Goal: Use online tool/utility: Utilize a website feature to perform a specific function

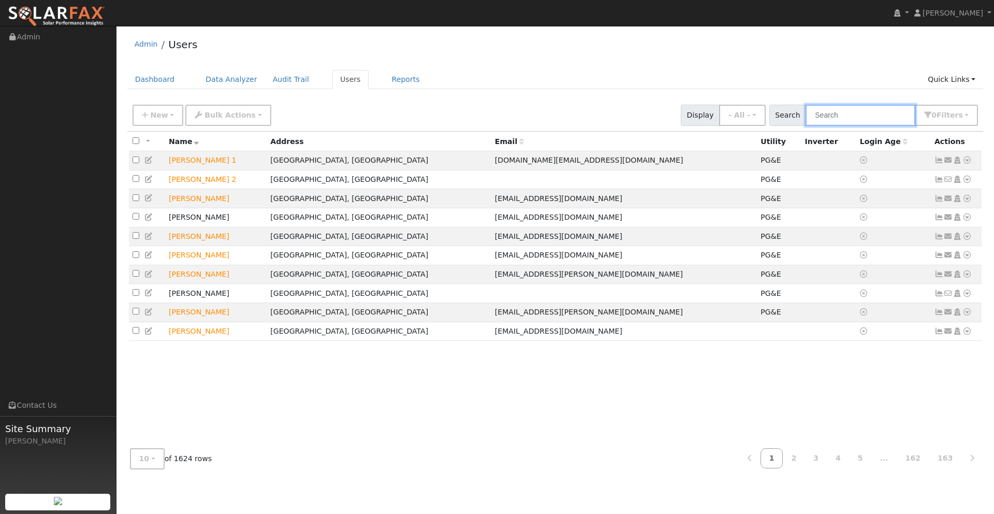
click at [843, 115] on input "text" at bounding box center [861, 115] width 110 height 21
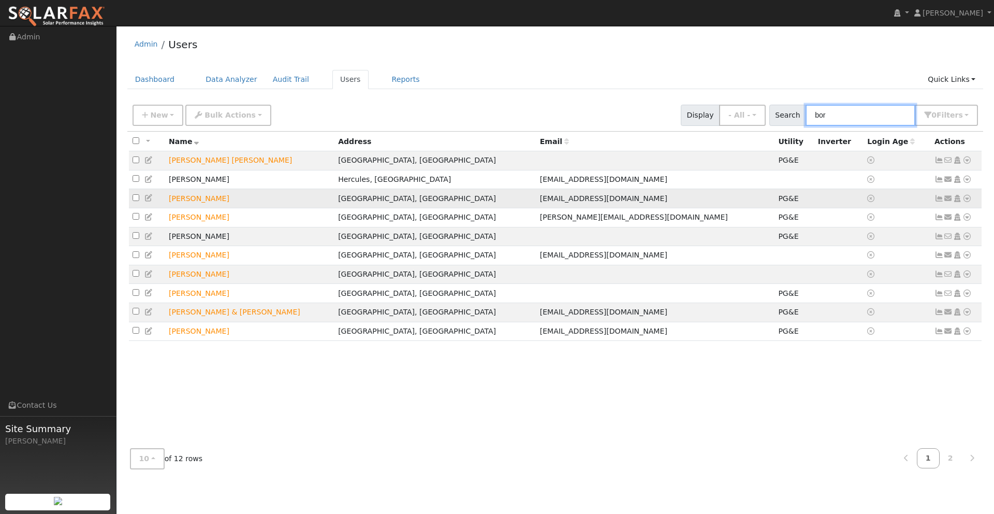
type input "bor"
click at [970, 201] on icon at bounding box center [967, 198] width 9 height 7
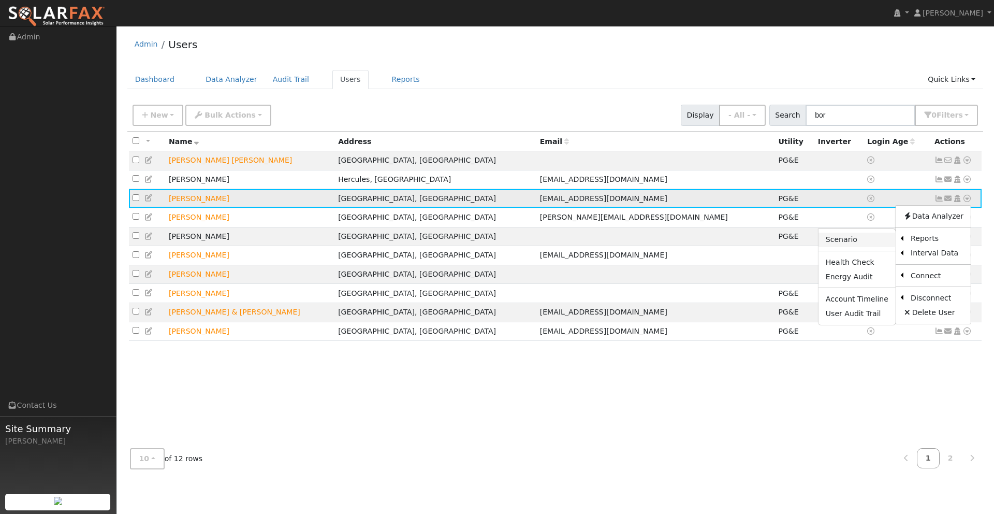
click at [849, 239] on link "Scenario" at bounding box center [857, 240] width 77 height 15
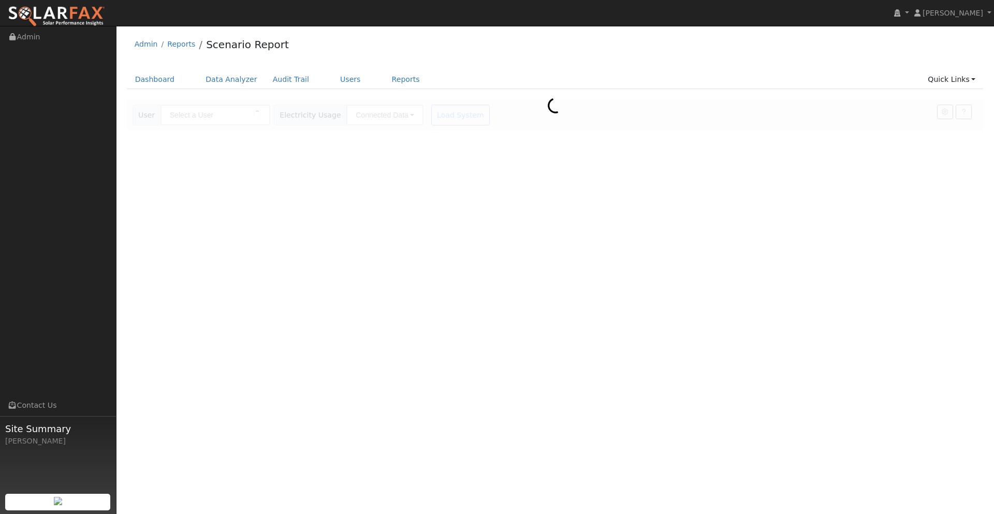
type input "[PERSON_NAME]"
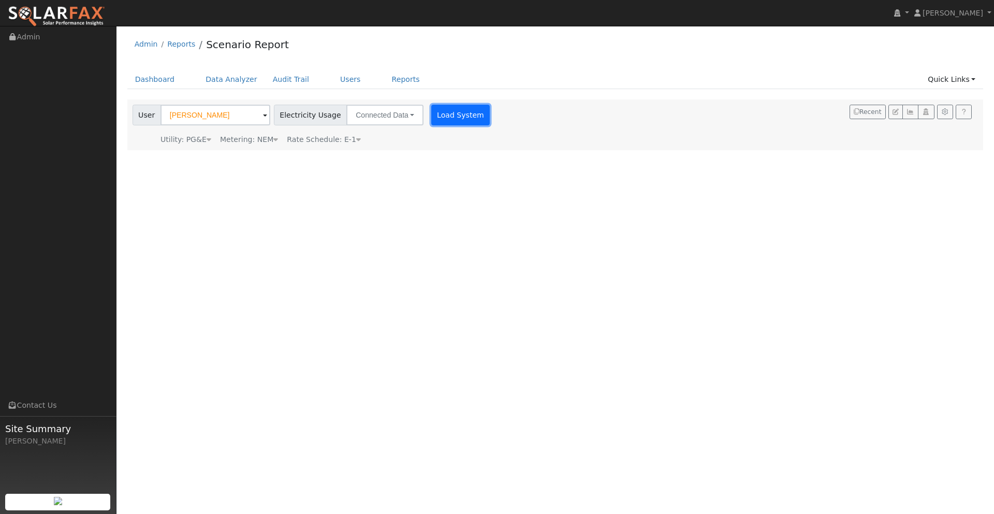
click at [443, 116] on button "Load System" at bounding box center [460, 115] width 59 height 21
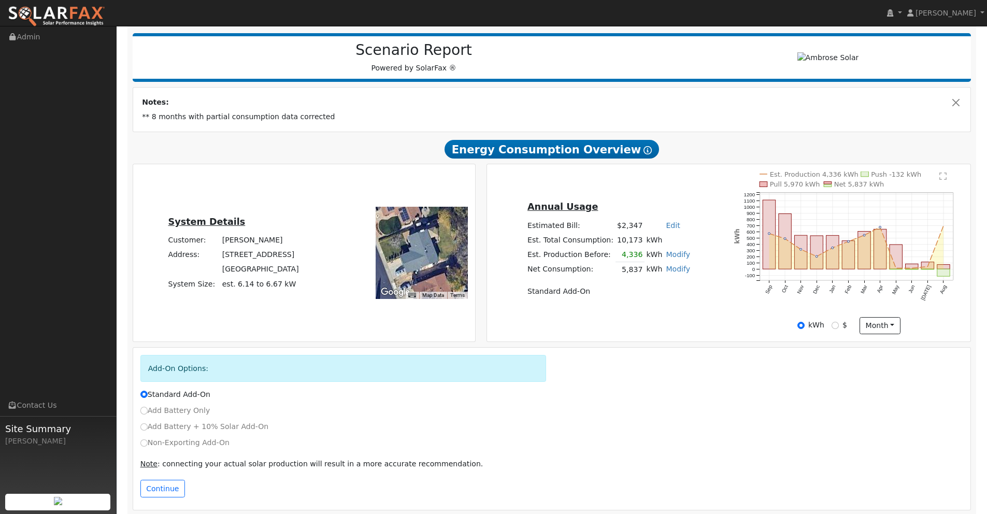
scroll to position [129, 0]
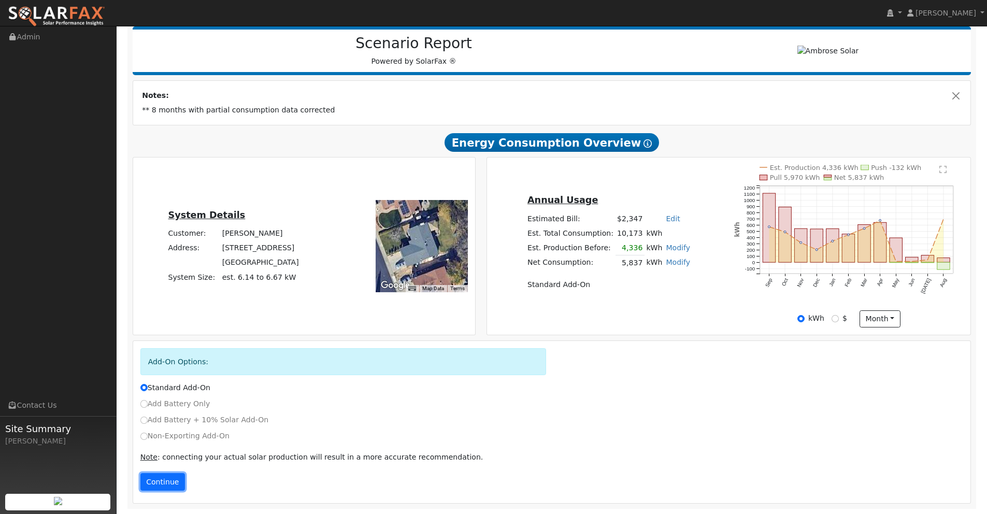
click at [163, 483] on button "Continue" at bounding box center [162, 482] width 45 height 18
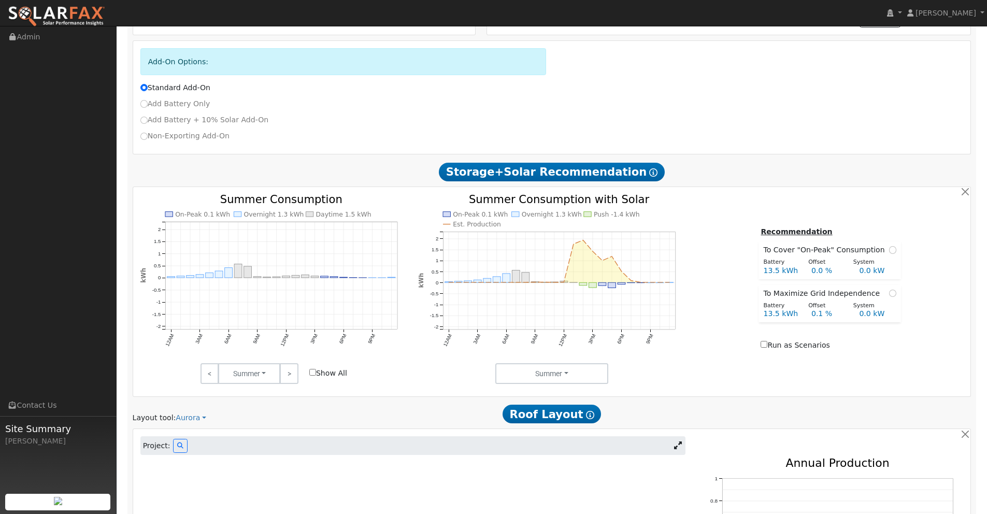
scroll to position [457, 0]
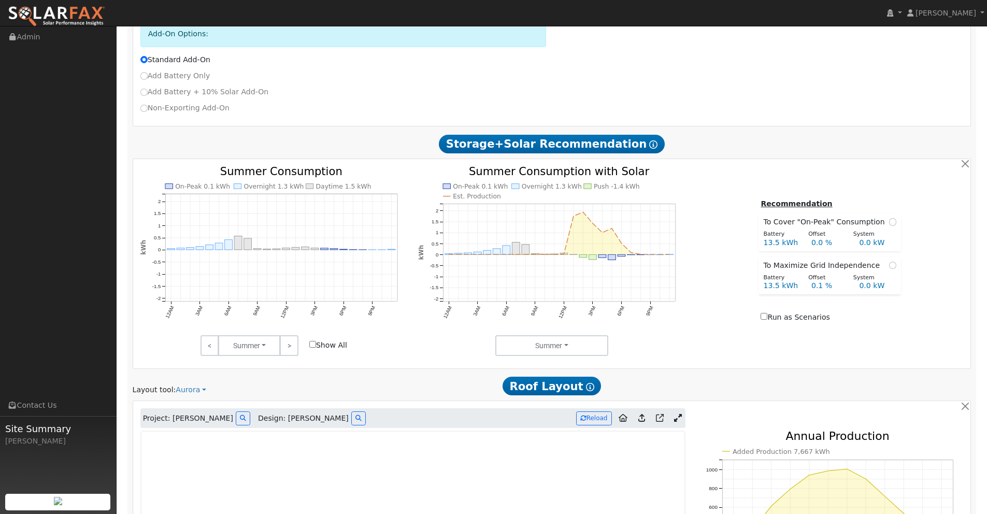
click at [676, 415] on icon at bounding box center [678, 418] width 8 height 8
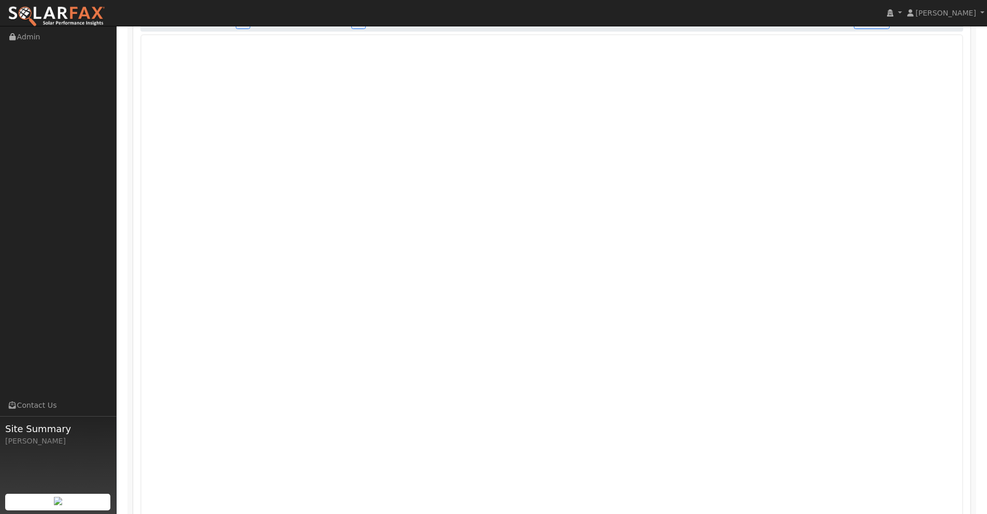
scroll to position [834, 0]
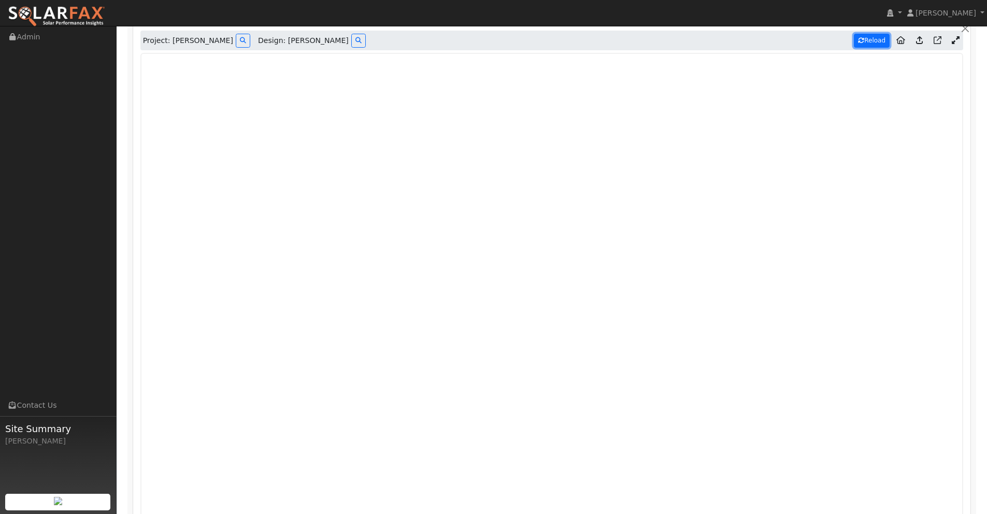
click at [875, 43] on button "Reload" at bounding box center [872, 41] width 36 height 14
type input "2798"
click at [921, 40] on icon at bounding box center [919, 40] width 7 height 8
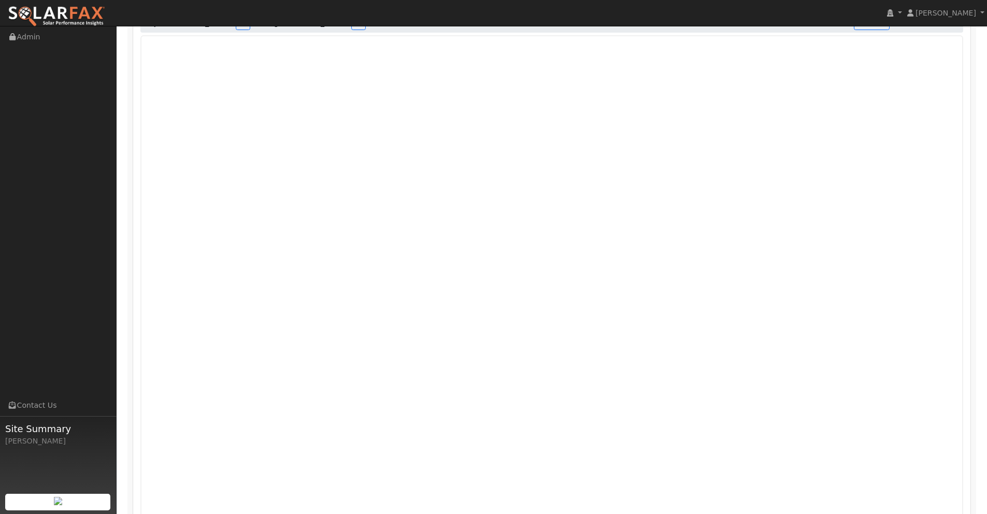
scroll to position [817, 0]
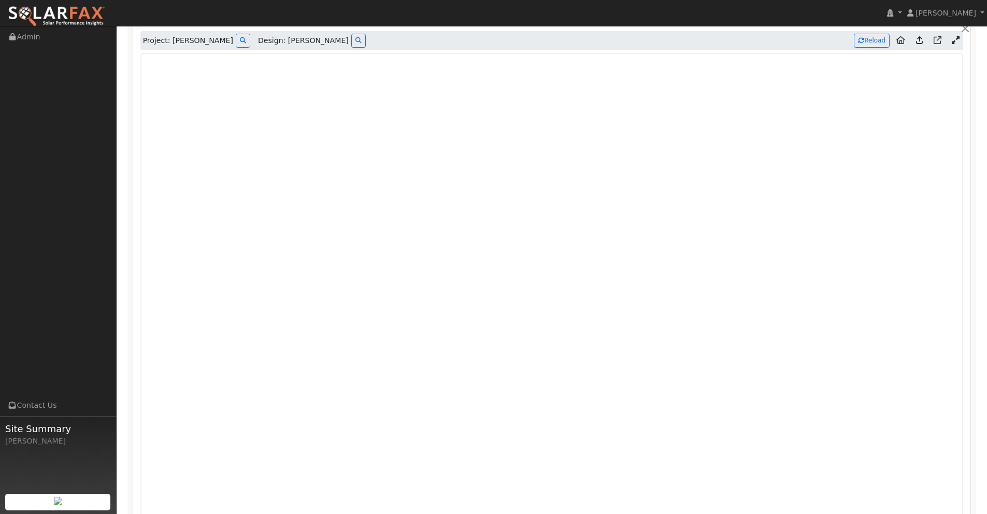
click at [919, 40] on icon at bounding box center [919, 40] width 7 height 8
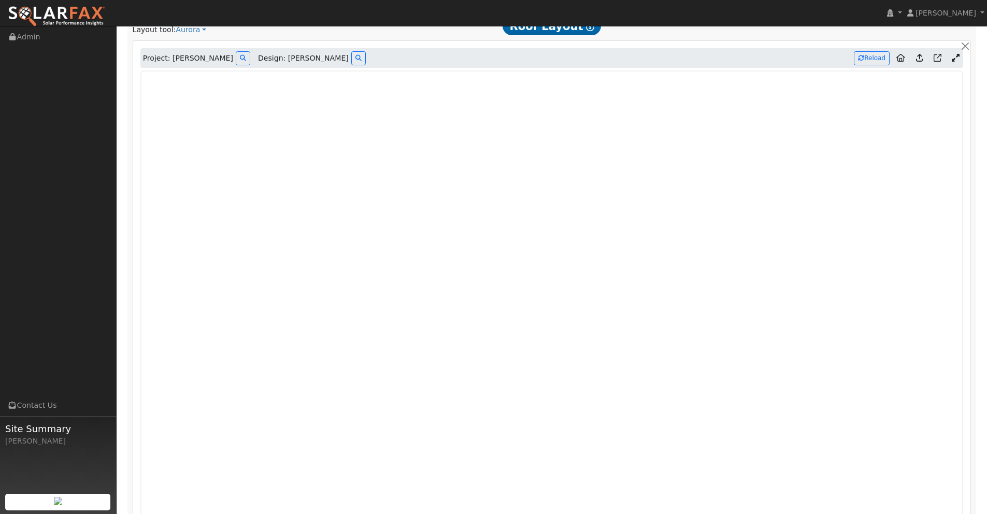
scroll to position [834, 0]
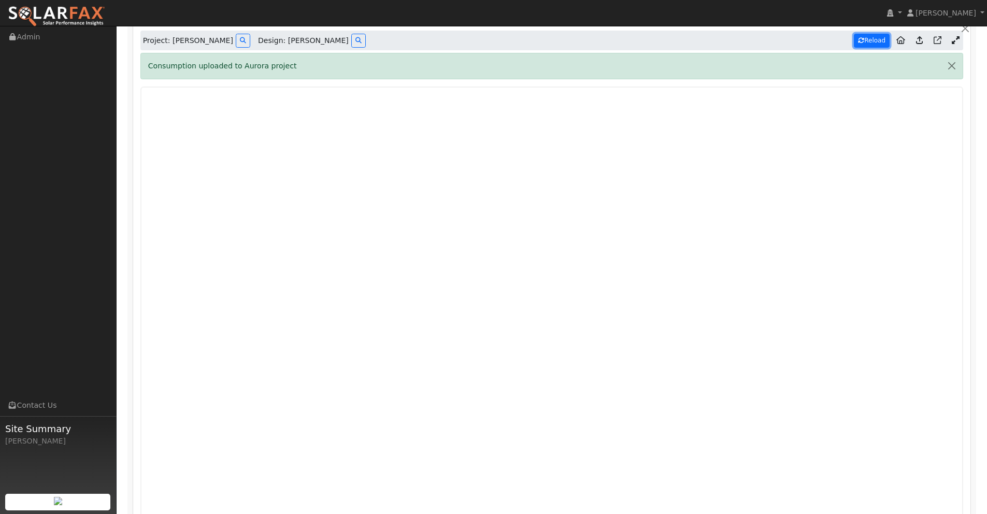
click at [871, 37] on button "Reload" at bounding box center [872, 41] width 36 height 14
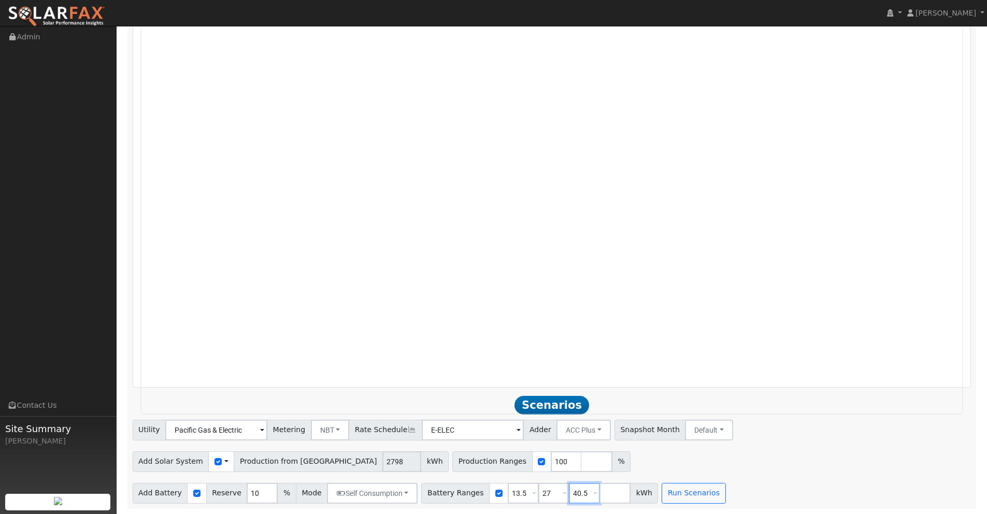
drag, startPoint x: 579, startPoint y: 492, endPoint x: 534, endPoint y: 482, distance: 45.5
click at [533, 483] on div "Battery Ranges 13.5 Overrides Reserve % Mode None None Self Consumption Peak Sa…" at bounding box center [539, 493] width 237 height 21
drag, startPoint x: 547, startPoint y: 492, endPoint x: 485, endPoint y: 485, distance: 62.1
click at [483, 485] on div "Battery Ranges 13.5 Overrides Reserve % Mode None None Self Consumption Peak Sa…" at bounding box center [524, 493] width 206 height 21
click at [622, 494] on button "Run Scenarios" at bounding box center [632, 493] width 64 height 21
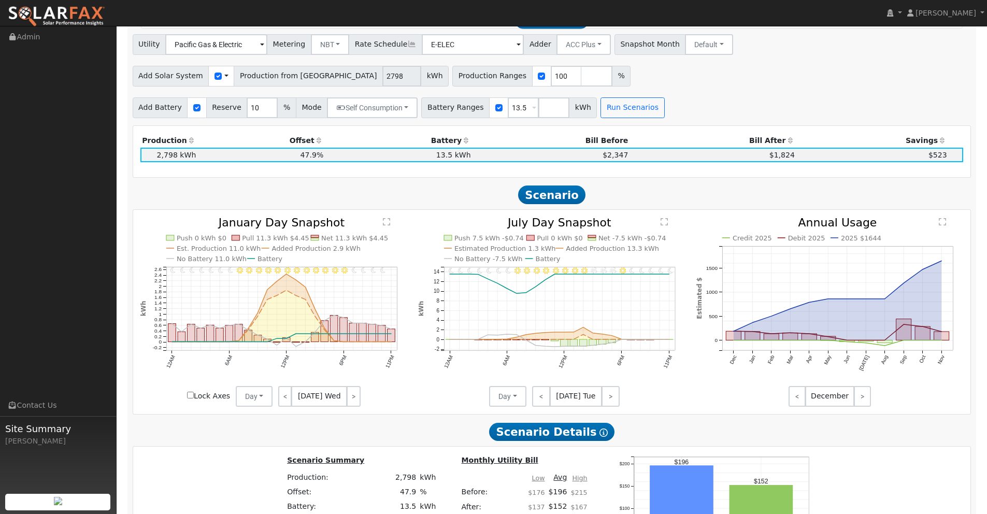
scroll to position [1392, 0]
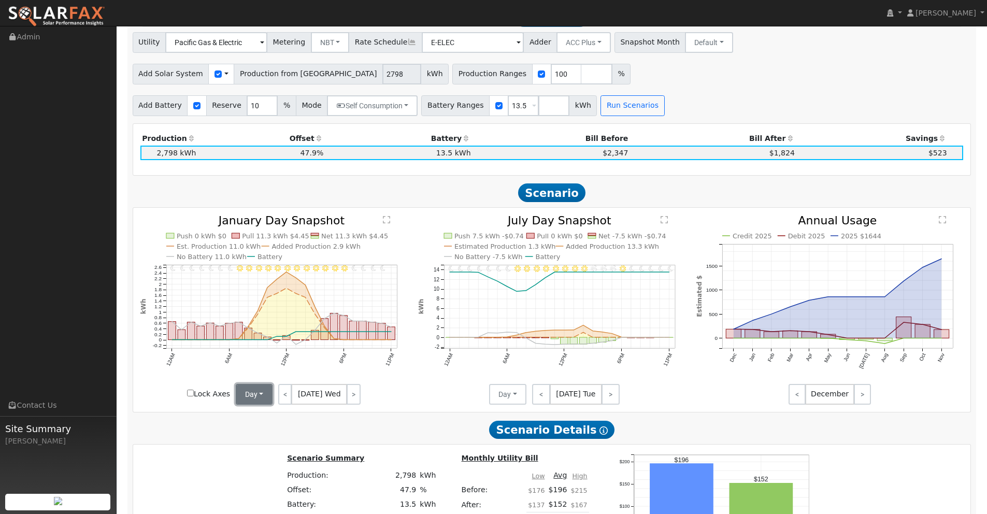
click at [257, 396] on button "Day" at bounding box center [254, 394] width 37 height 21
drag, startPoint x: 253, startPoint y: 430, endPoint x: 279, endPoint y: 424, distance: 26.5
click at [253, 430] on link "Month Average" at bounding box center [272, 431] width 72 height 15
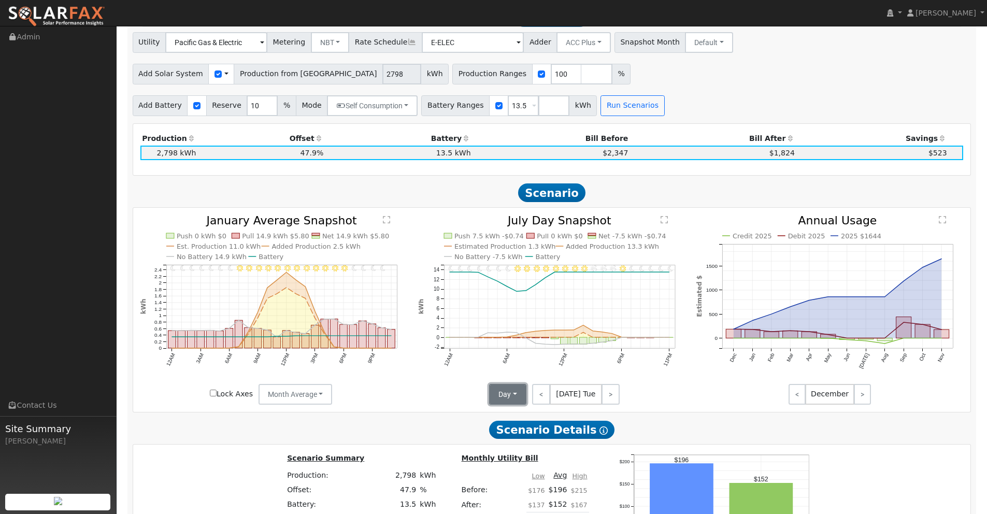
click at [509, 395] on button "Day" at bounding box center [507, 394] width 37 height 21
click at [503, 433] on link "Month Average" at bounding box center [526, 431] width 72 height 15
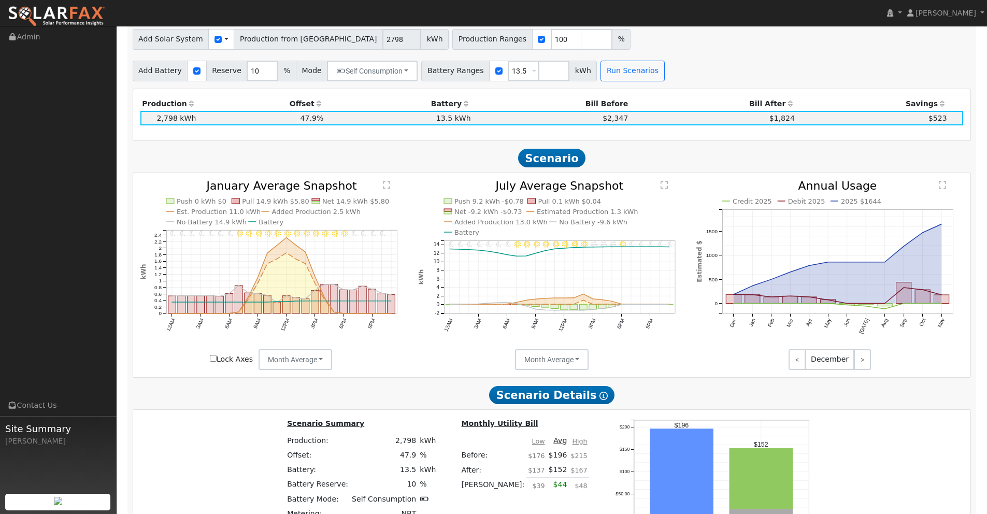
scroll to position [1425, 0]
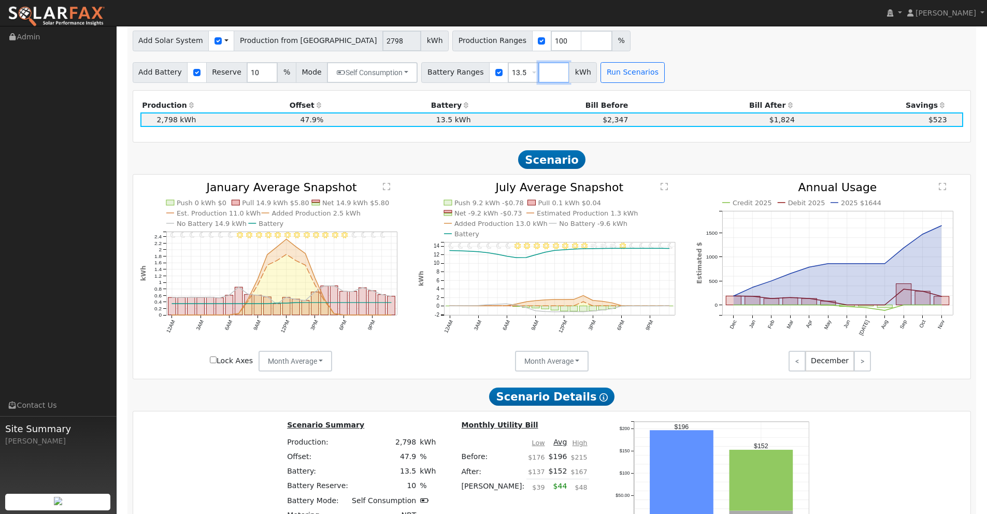
click at [547, 76] on input "number" at bounding box center [553, 72] width 31 height 21
type input "0"
type input "13.5"
click at [648, 71] on button "Run Scenarios" at bounding box center [663, 72] width 64 height 21
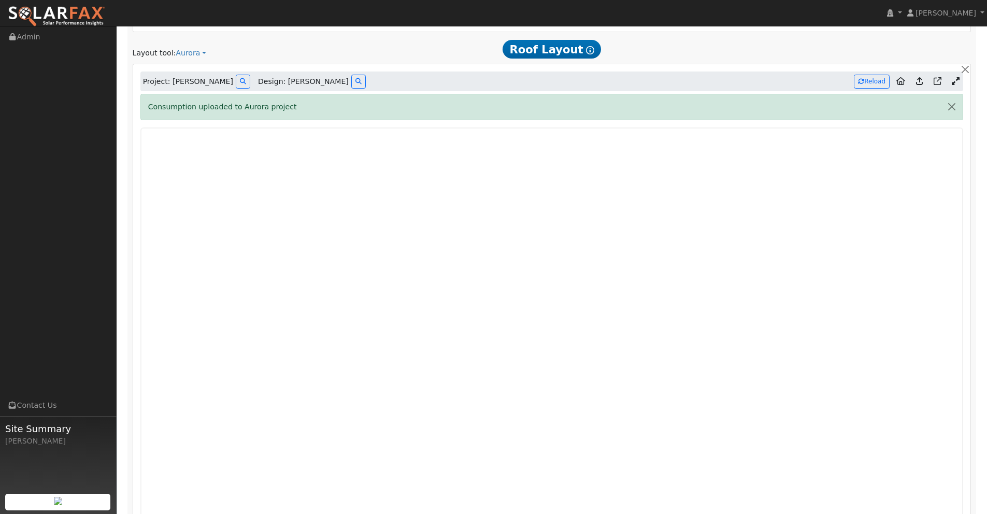
scroll to position [635, 0]
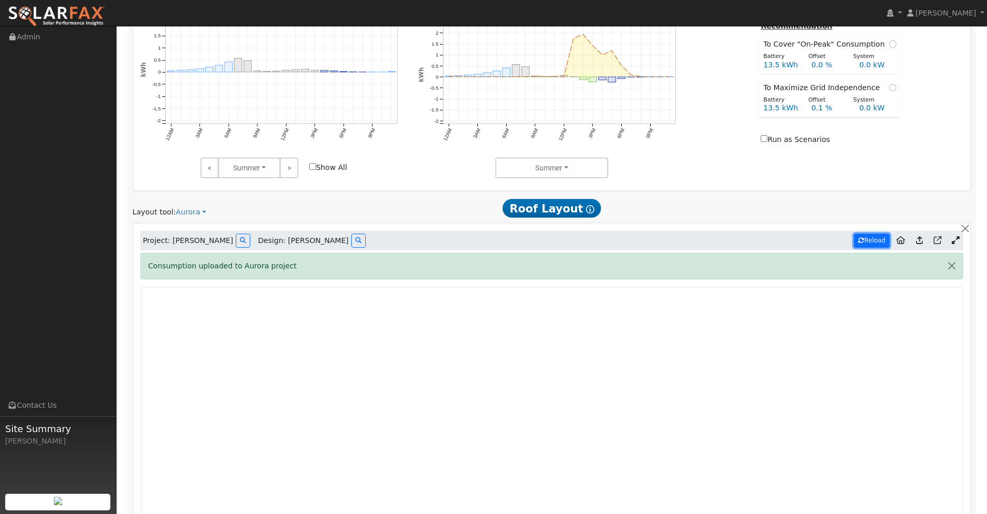
click at [870, 242] on button "Reload" at bounding box center [872, 241] width 36 height 14
type input "3923"
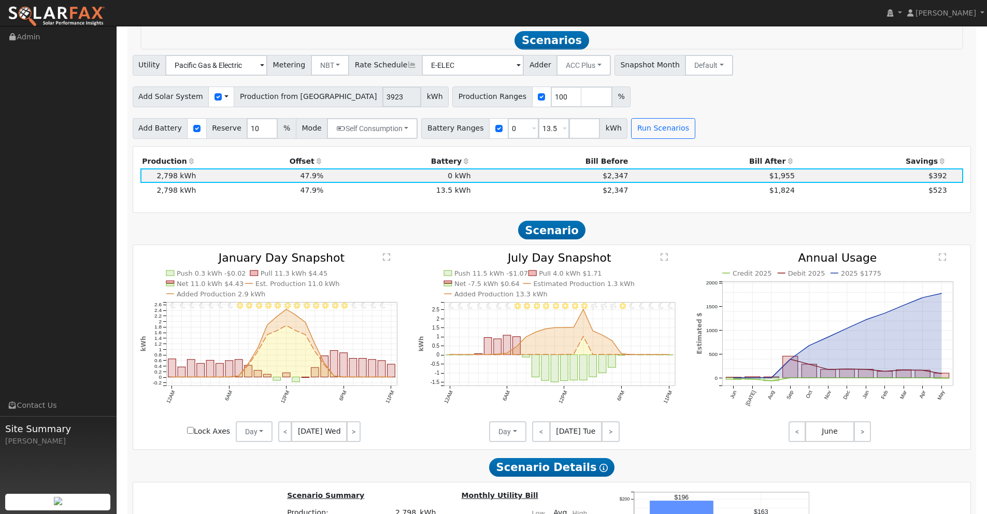
scroll to position [1438, 0]
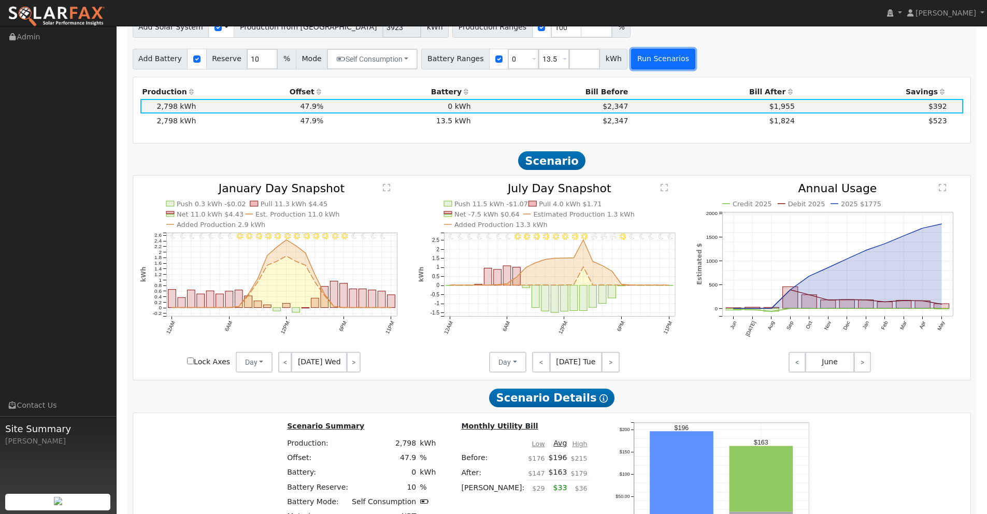
click at [659, 67] on button "Run Scenarios" at bounding box center [663, 59] width 64 height 21
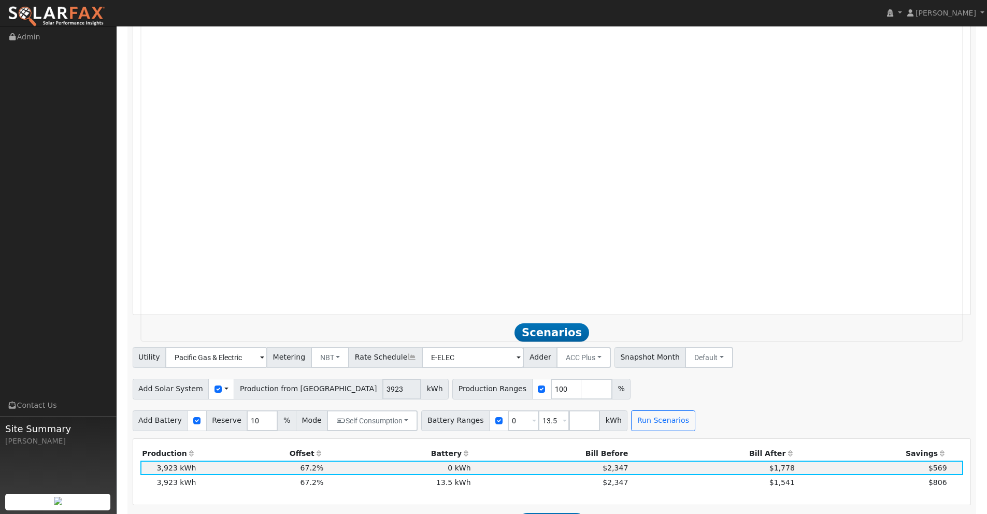
scroll to position [1272, 0]
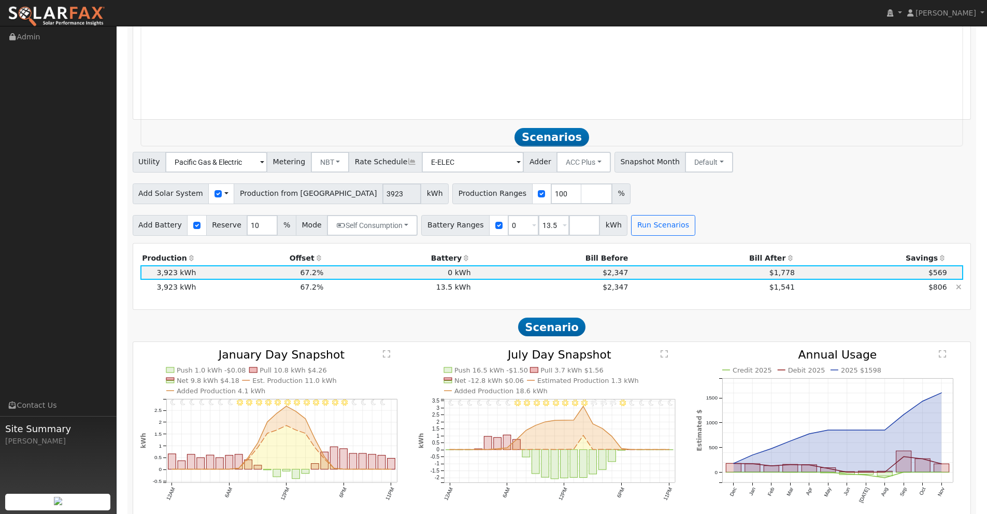
click at [731, 290] on td "$1,541" at bounding box center [713, 287] width 167 height 15
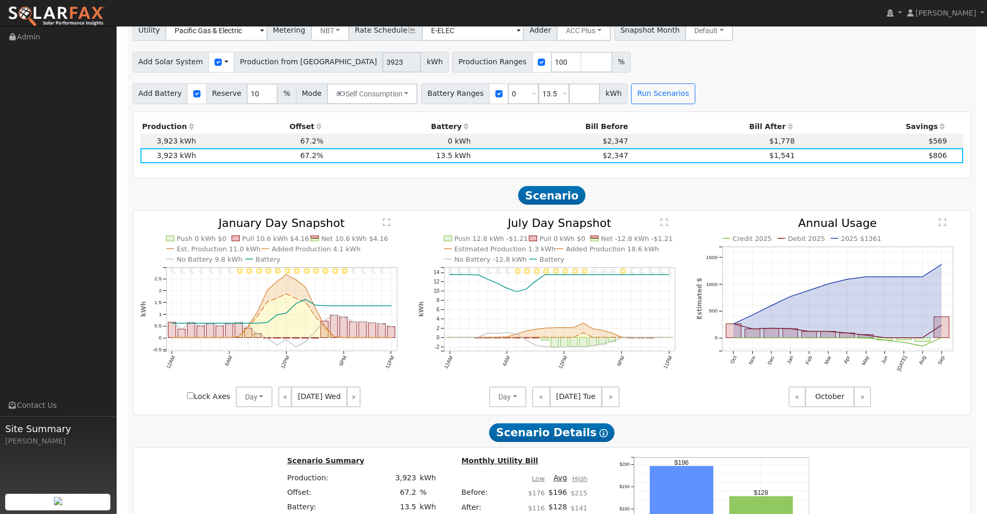
scroll to position [1449, 0]
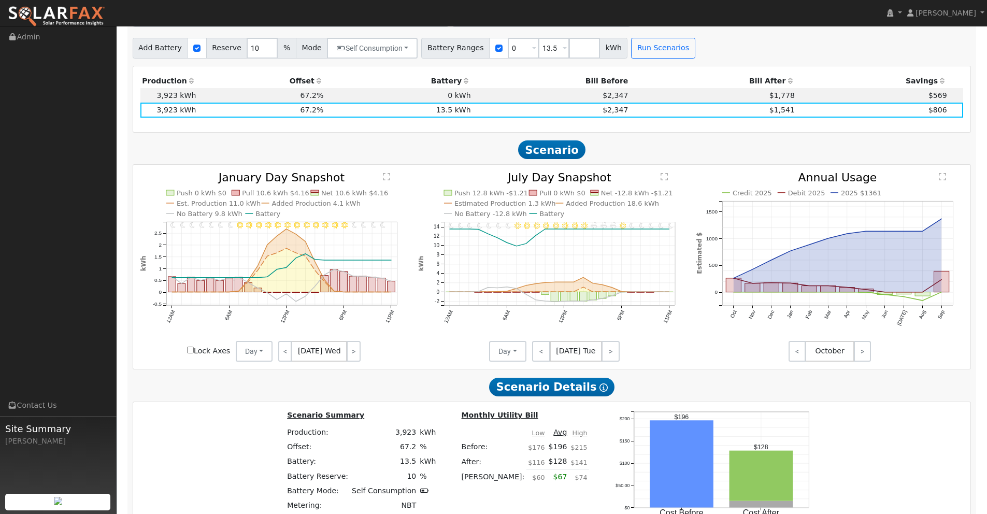
click at [716, 350] on icon "Credit 2025 Debit 2025 2025 $1361 Oct Nov Dec Jan Feb Mar Apr May Jun [DATE] Au…" at bounding box center [829, 261] width 267 height 179
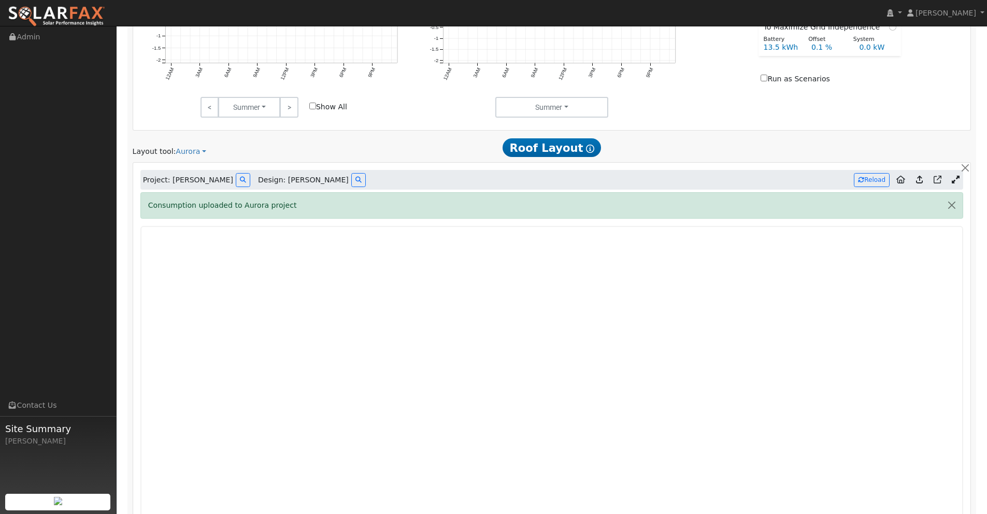
scroll to position [699, 0]
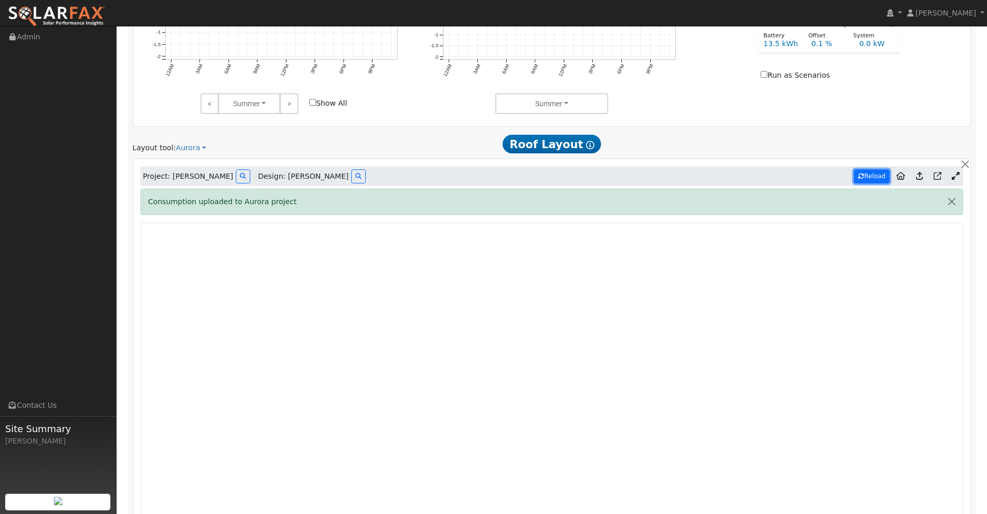
click at [868, 174] on button "Reload" at bounding box center [872, 176] width 36 height 14
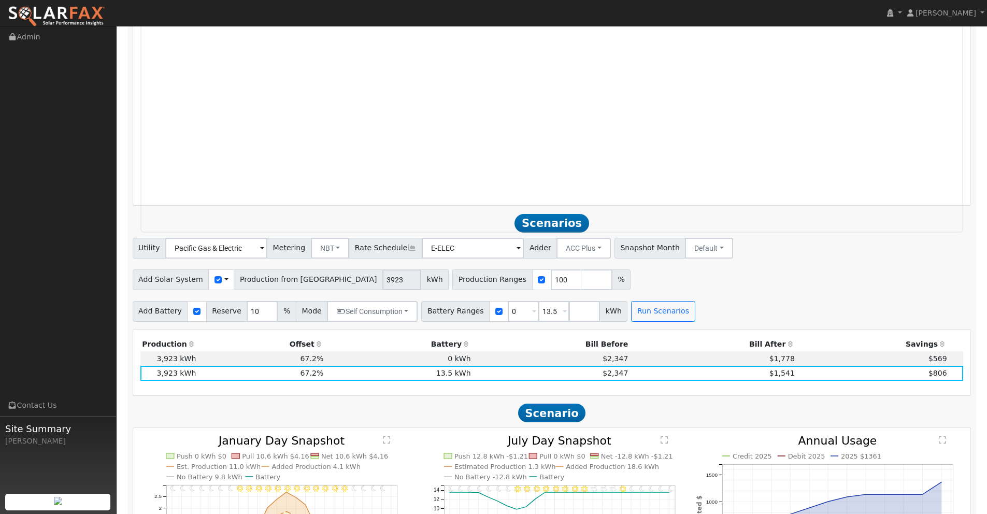
scroll to position [1198, 0]
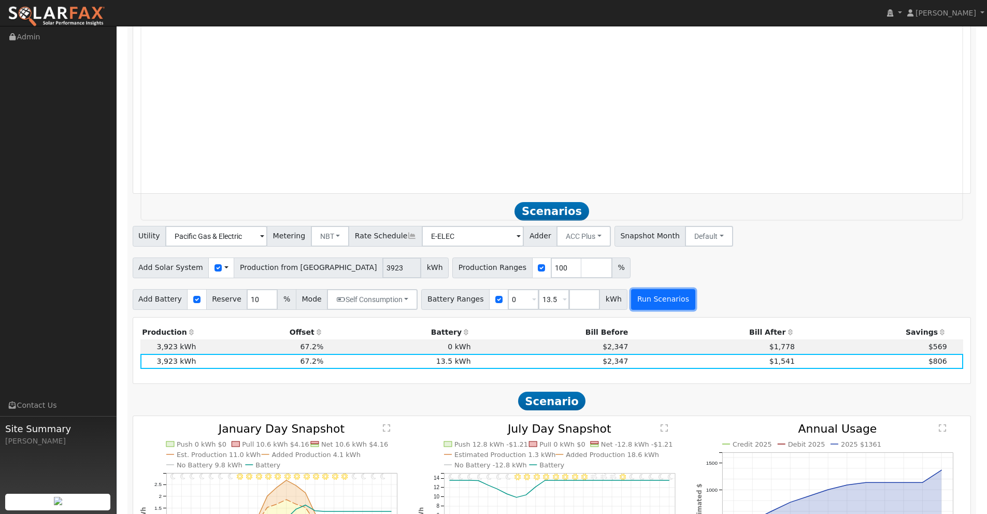
click at [670, 296] on button "Run Scenarios" at bounding box center [663, 299] width 64 height 21
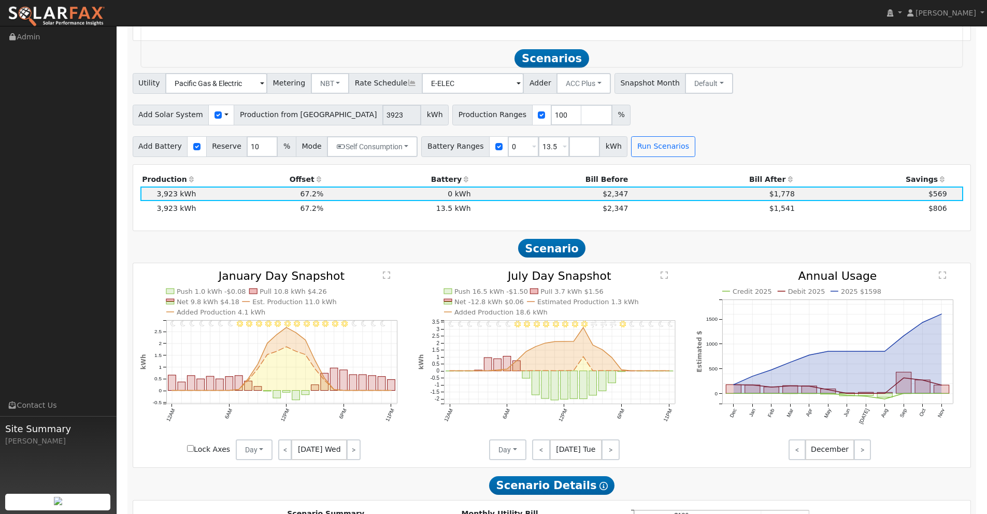
scroll to position [1369, 0]
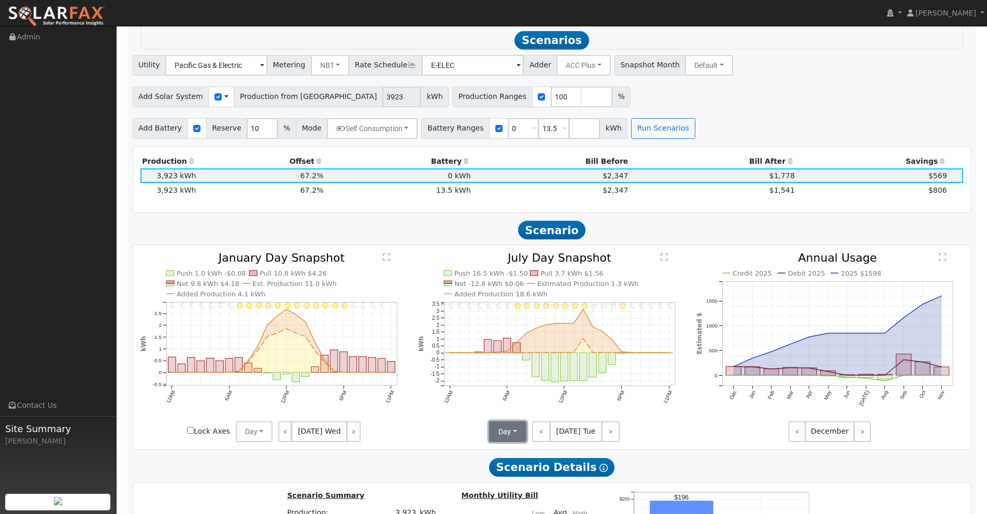
click at [502, 437] on button "Day" at bounding box center [507, 431] width 37 height 21
drag, startPoint x: 521, startPoint y: 468, endPoint x: 455, endPoint y: 467, distance: 65.8
click at [521, 468] on link "Month Average" at bounding box center [526, 469] width 72 height 15
click at [254, 434] on button "Day" at bounding box center [254, 431] width 37 height 21
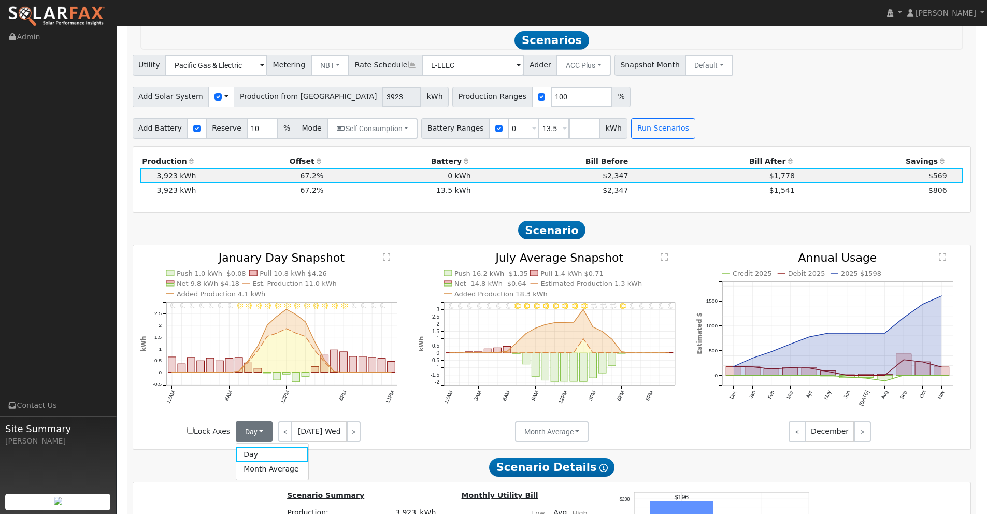
click at [254, 468] on link "Month Average" at bounding box center [272, 469] width 72 height 15
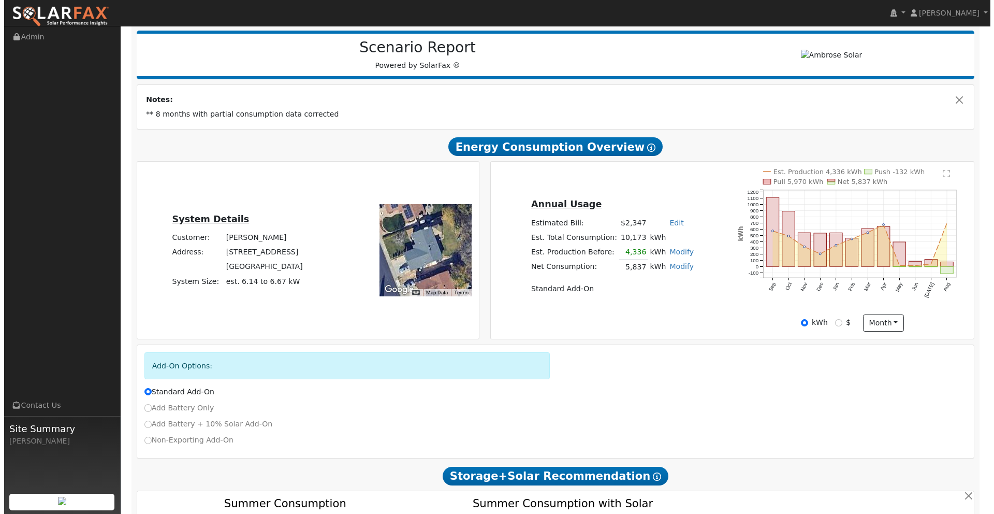
scroll to position [0, 0]
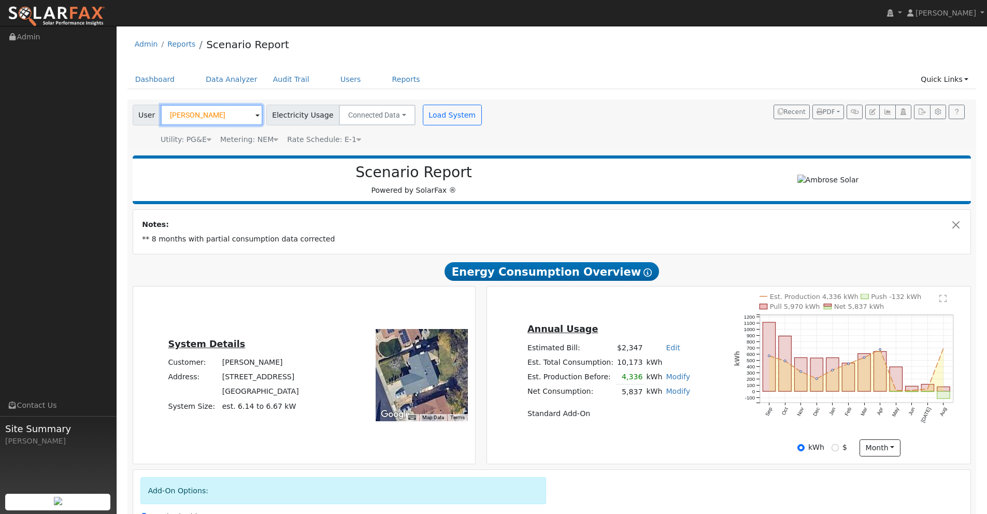
click at [226, 112] on input "[PERSON_NAME]" at bounding box center [212, 115] width 102 height 21
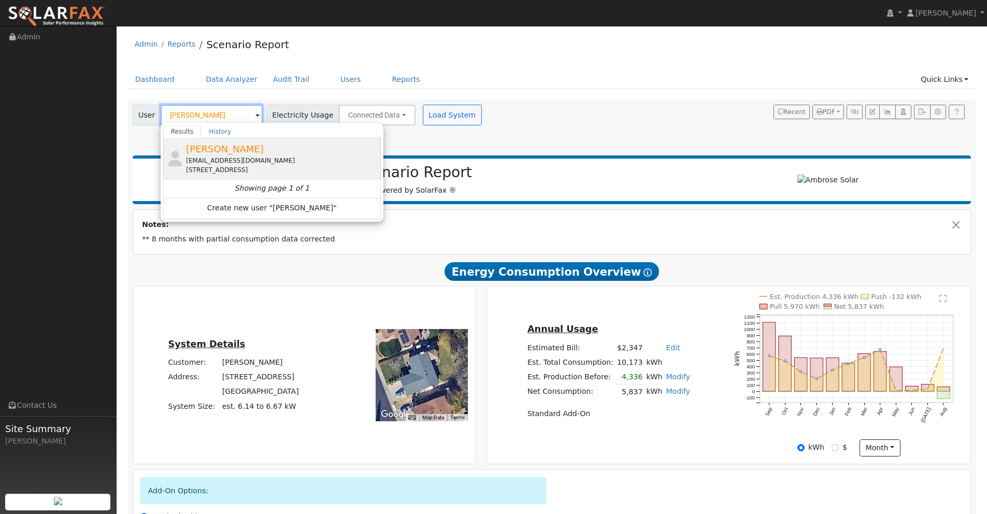
type input "[PERSON_NAME]"
click at [222, 148] on span "[PERSON_NAME]" at bounding box center [225, 148] width 78 height 11
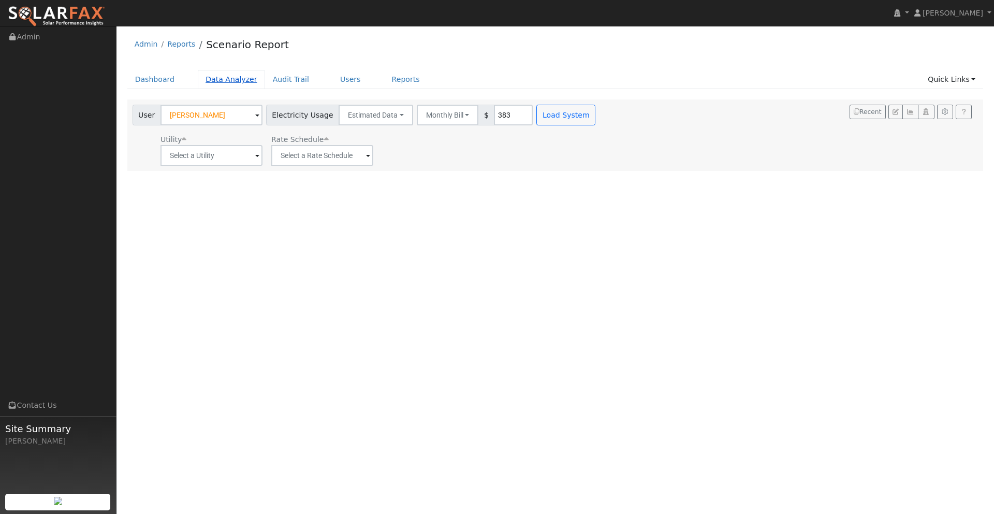
click at [218, 76] on link "Data Analyzer" at bounding box center [231, 79] width 67 height 19
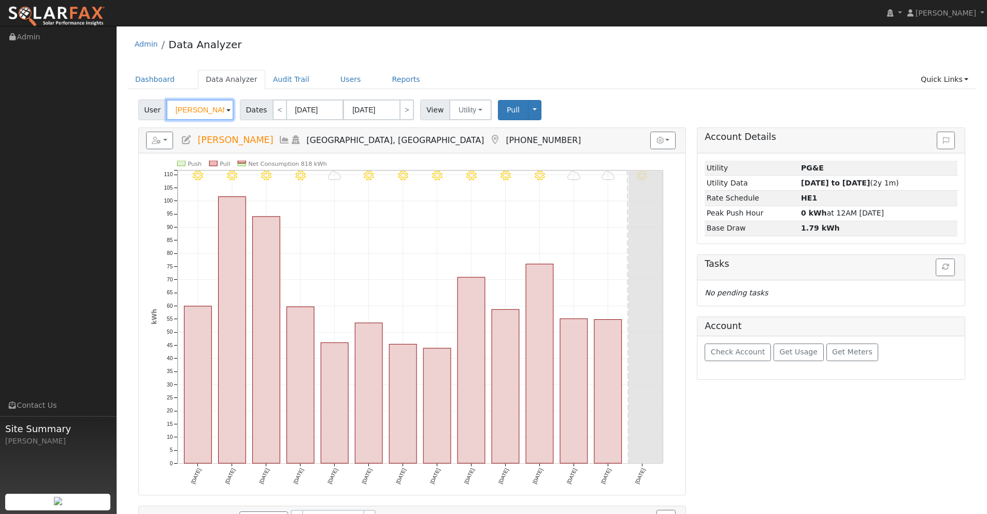
drag, startPoint x: 208, startPoint y: 116, endPoint x: 45, endPoint y: 126, distance: 163.5
click at [46, 126] on div "installed Dayne Litchfield Dayne Litchfield Profile My Company Help Center Term…" at bounding box center [493, 320] width 987 height 588
drag, startPoint x: 212, startPoint y: 105, endPoint x: 124, endPoint y: 116, distance: 89.3
click at [123, 116] on div "Edit User: New Select an Ac... New Account Nickname Cancel Create Are you sure …" at bounding box center [552, 353] width 860 height 509
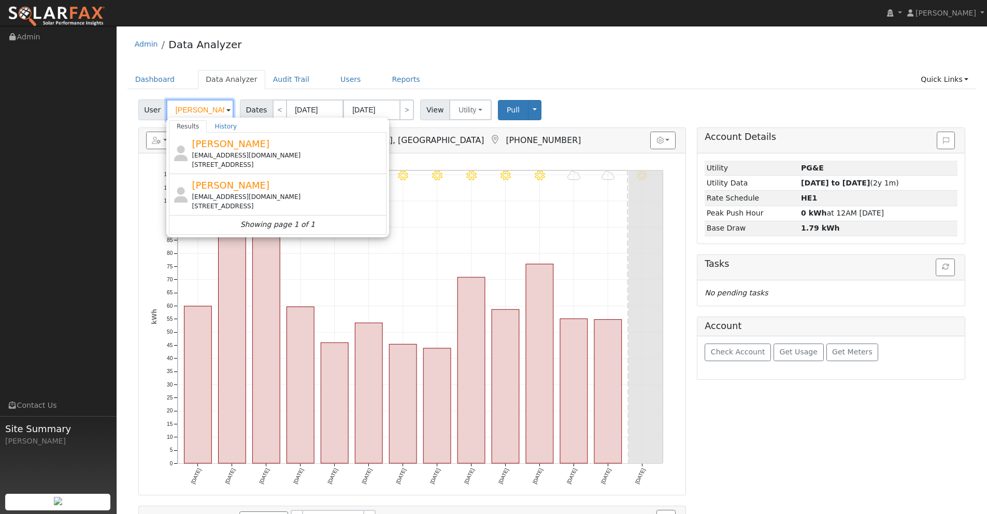
scroll to position [0, 2]
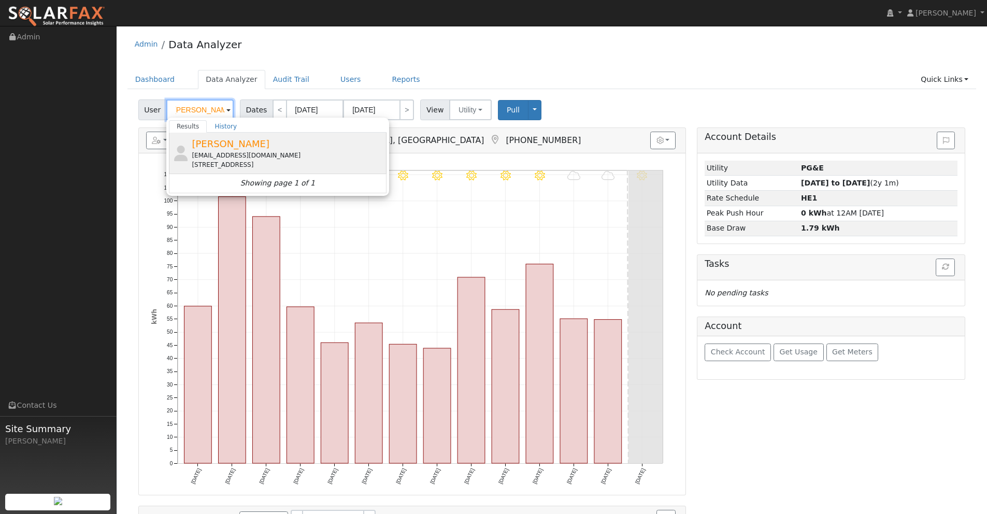
type input "[PERSON_NAME]"
click at [243, 140] on span "[PERSON_NAME]" at bounding box center [231, 143] width 78 height 11
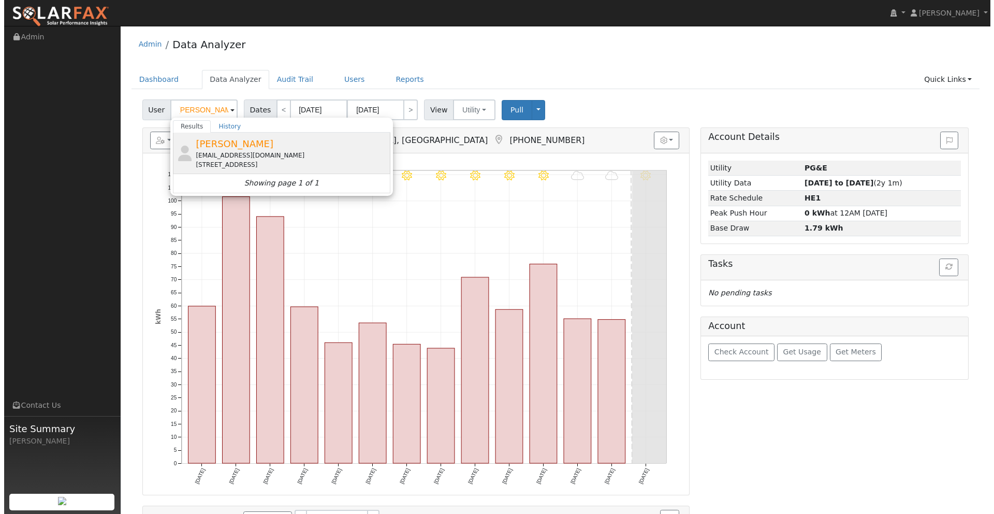
scroll to position [0, 0]
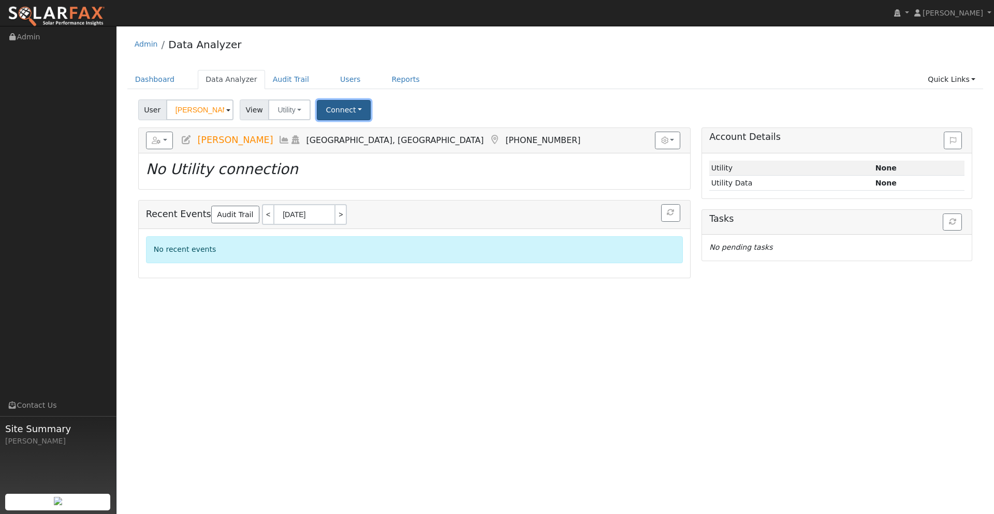
click at [356, 111] on button "Connect" at bounding box center [344, 110] width 54 height 20
click at [350, 134] on link "Select a Provider" at bounding box center [358, 132] width 81 height 15
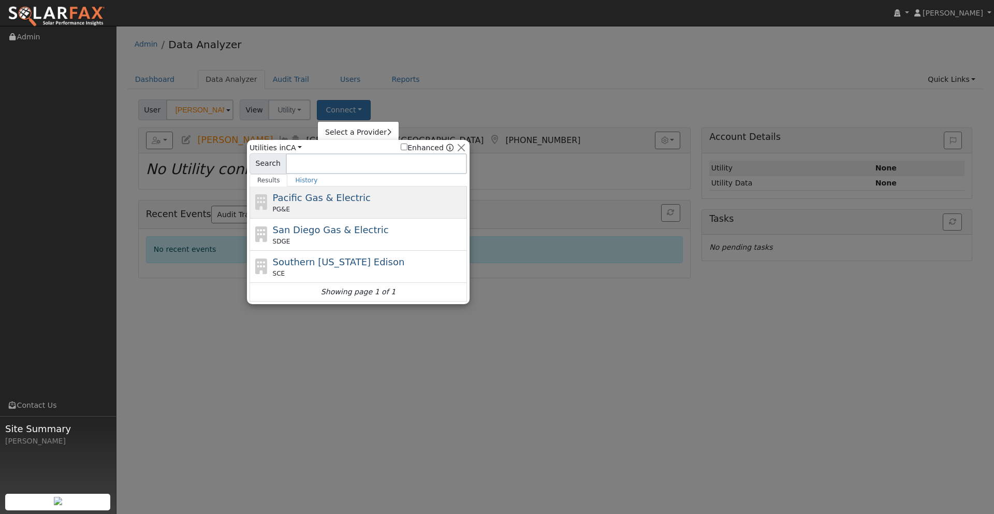
click at [320, 203] on span "Pacific Gas & Electric" at bounding box center [322, 197] width 98 height 11
